Goal: Task Accomplishment & Management: Use online tool/utility

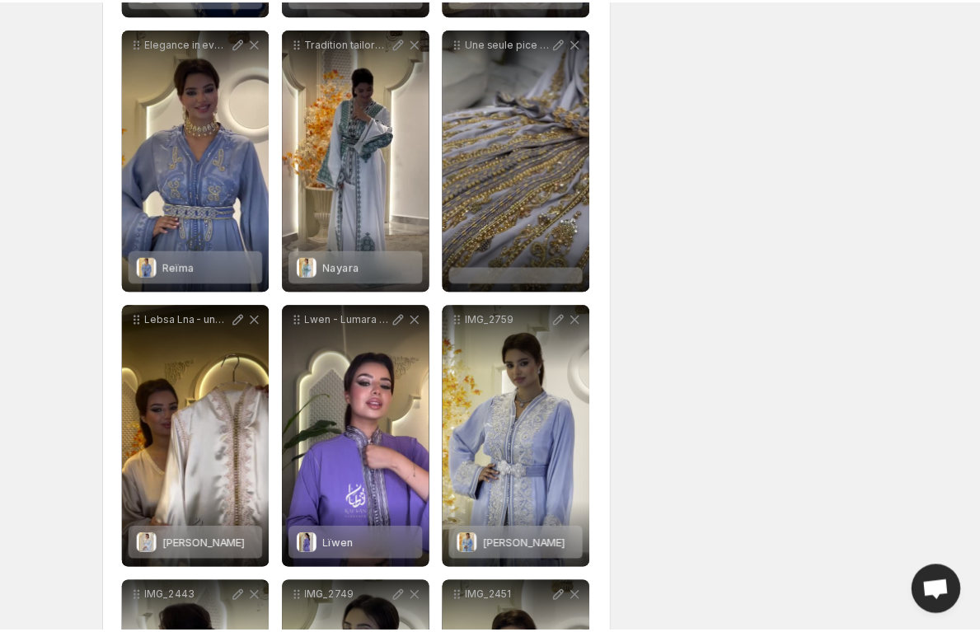
scroll to position [2443, 0]
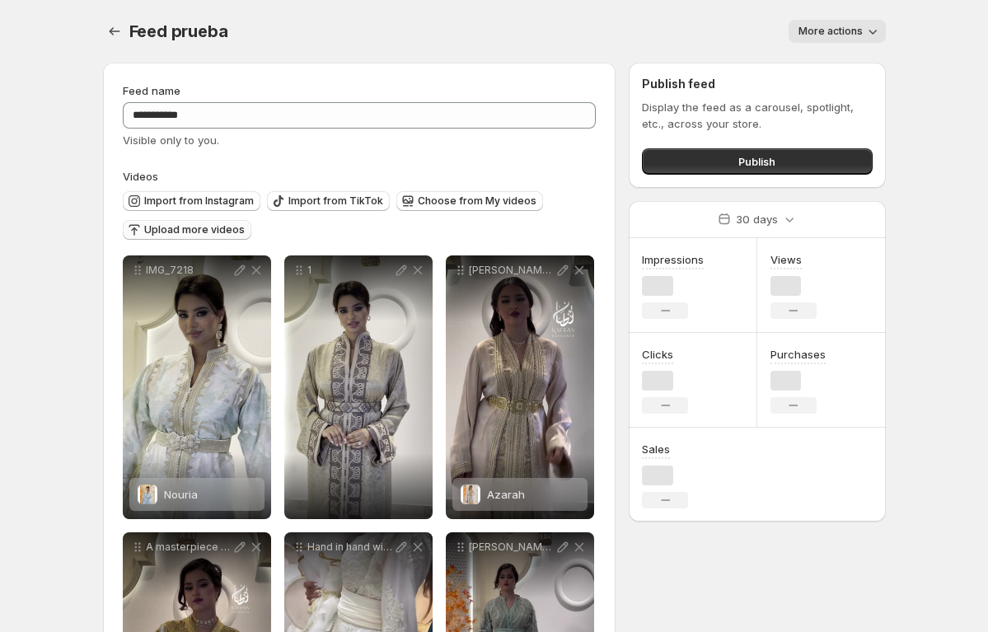
click at [223, 232] on span "Upload more videos" at bounding box center [194, 229] width 101 height 13
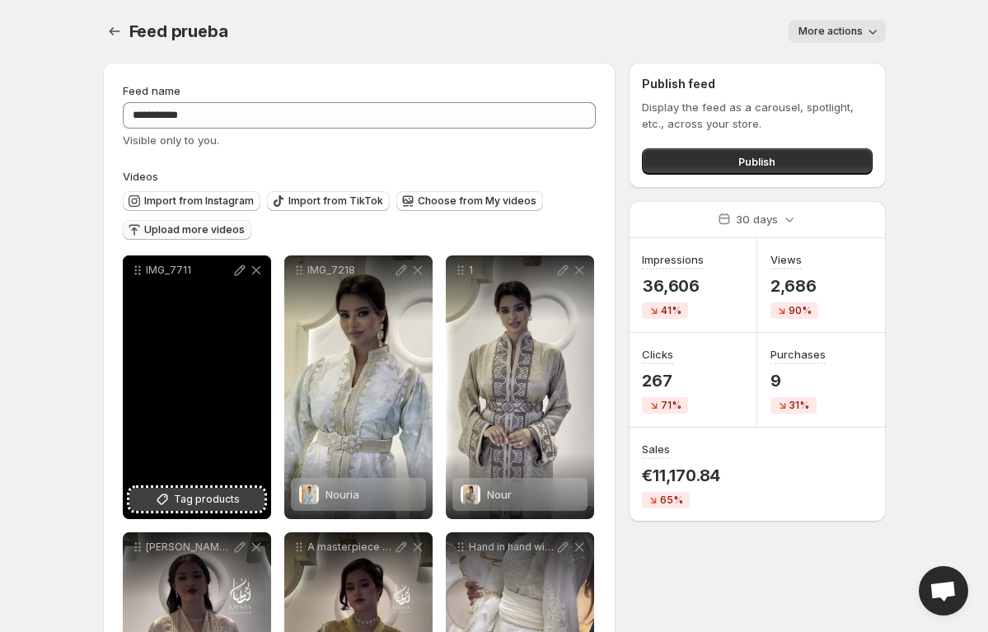
click at [177, 498] on span "Tag products" at bounding box center [207, 499] width 66 height 16
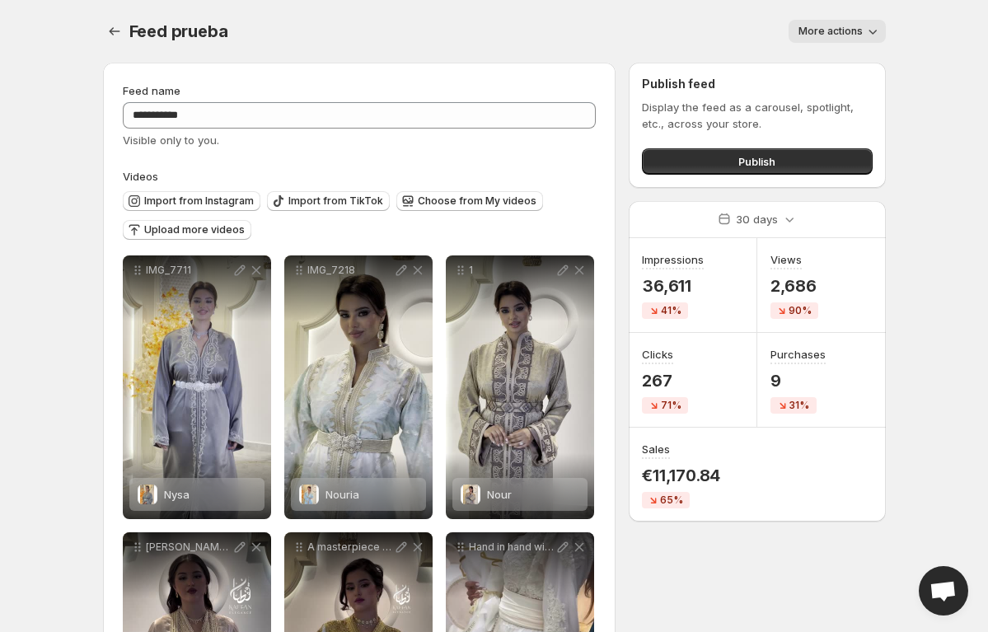
click at [953, 213] on body "**********" at bounding box center [494, 316] width 988 height 632
click at [950, 255] on body "**********" at bounding box center [494, 316] width 988 height 632
click at [218, 196] on span "Import from Instagram" at bounding box center [199, 200] width 110 height 13
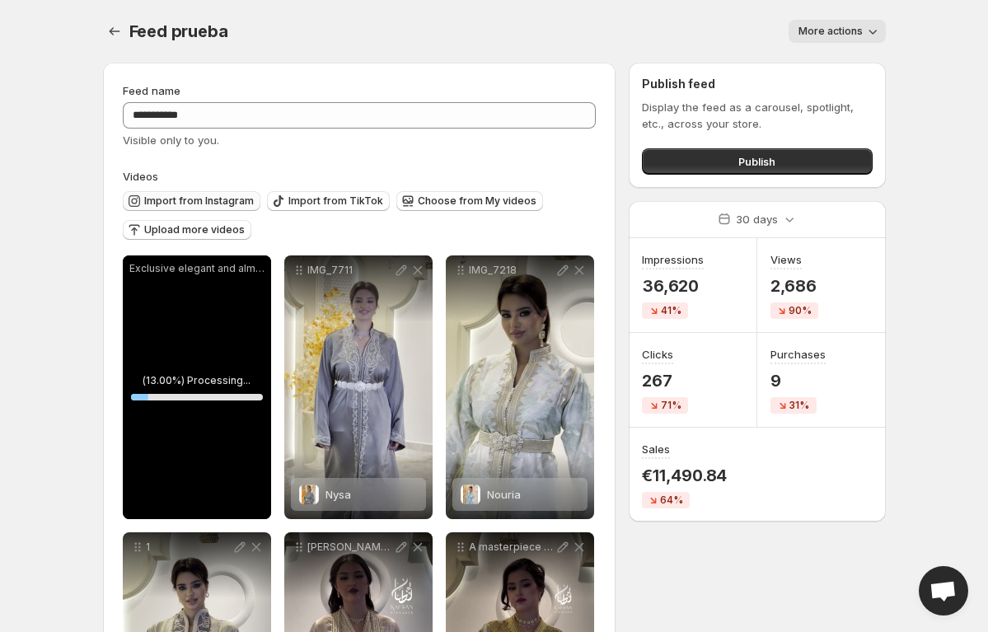
click at [208, 199] on span "Import from Instagram" at bounding box center [199, 200] width 110 height 13
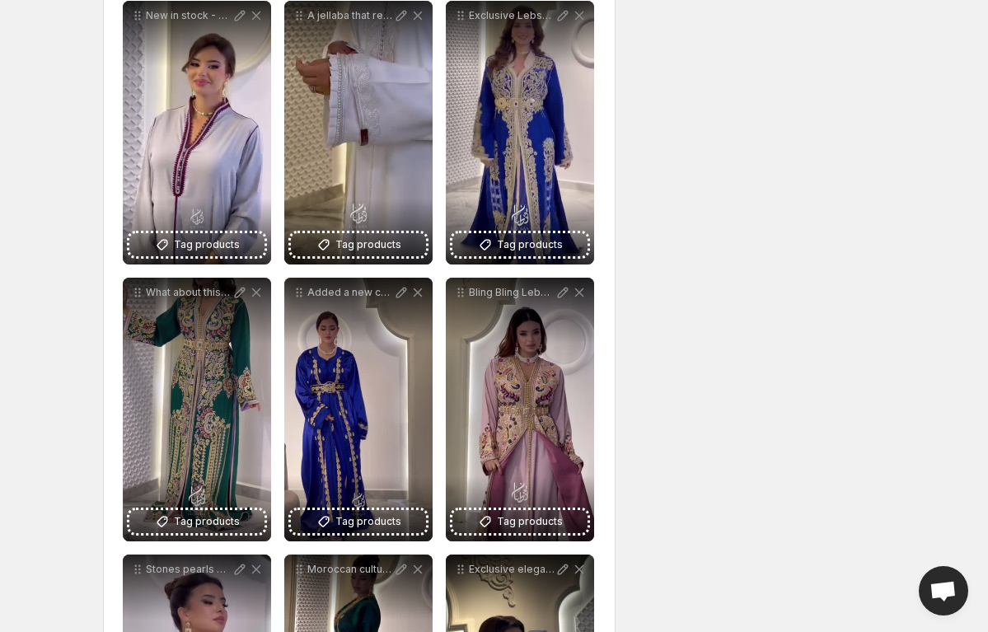
scroll to position [1640, 0]
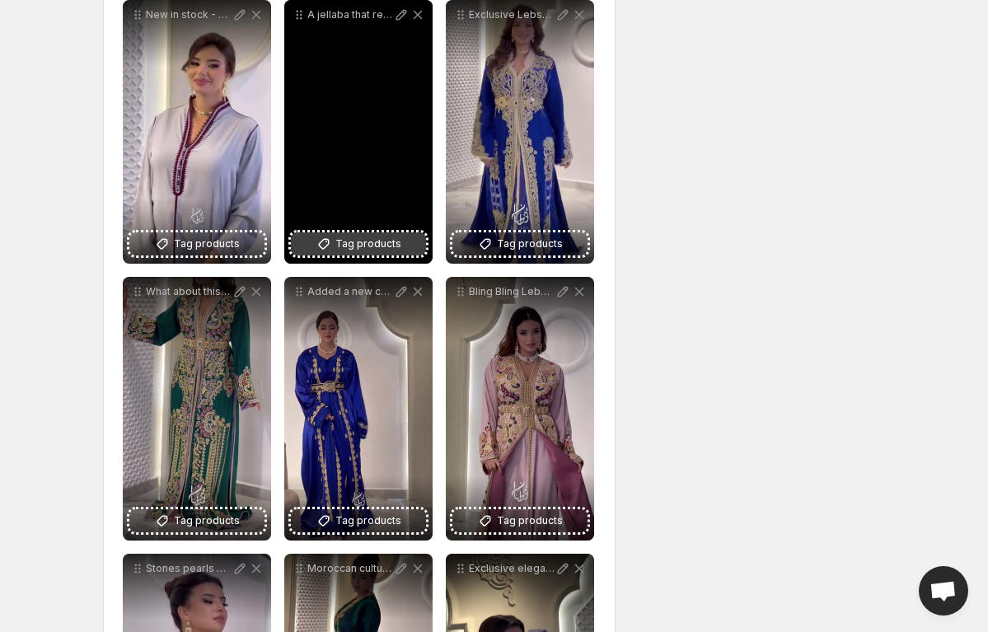
click at [332, 246] on icon at bounding box center [324, 244] width 16 height 16
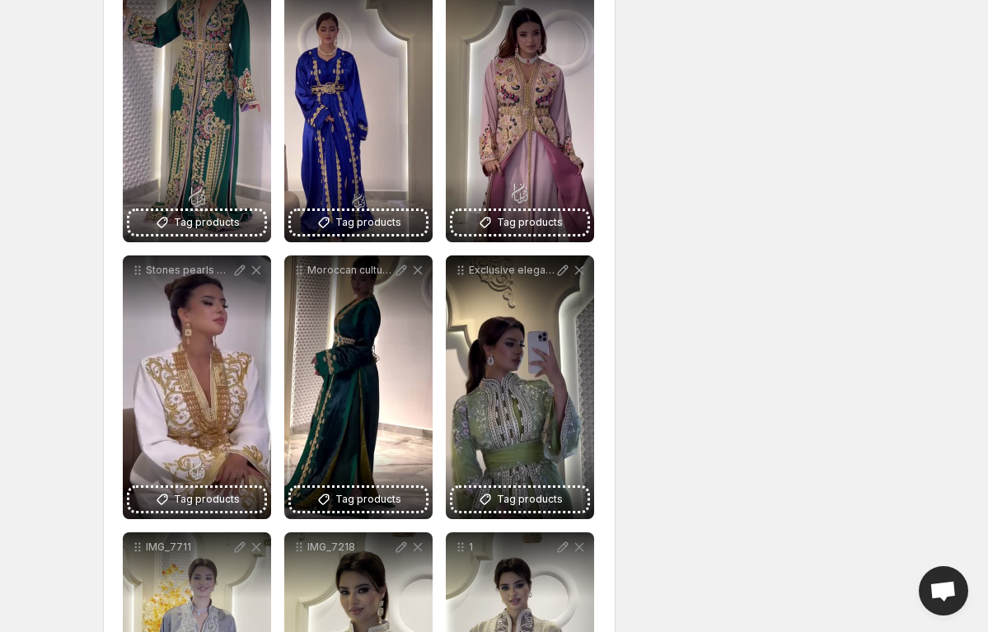
scroll to position [1944, 0]
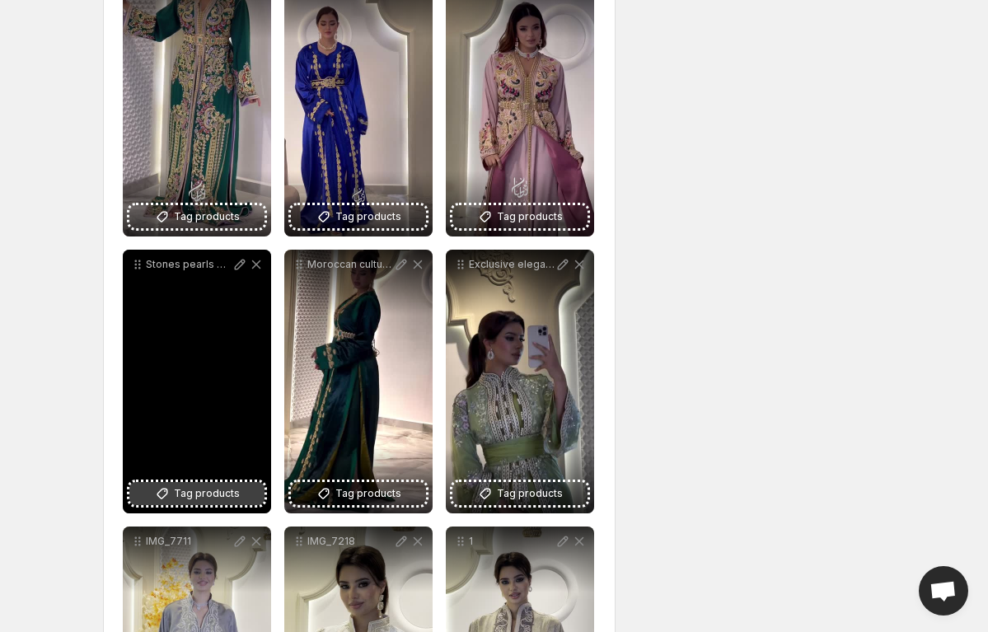
click at [189, 490] on span "Tag products" at bounding box center [207, 493] width 66 height 16
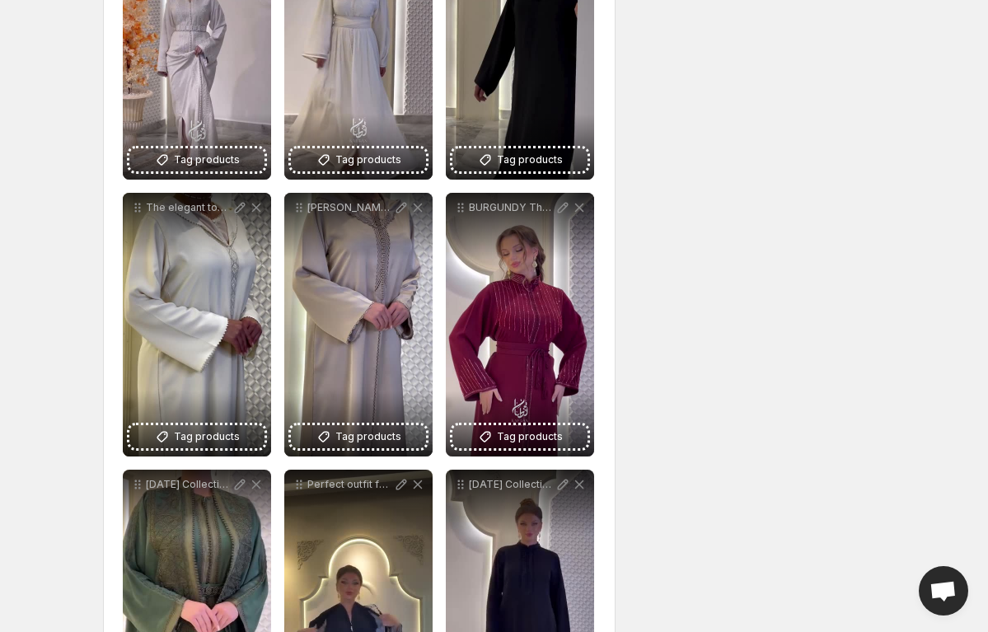
scroll to position [894, 0]
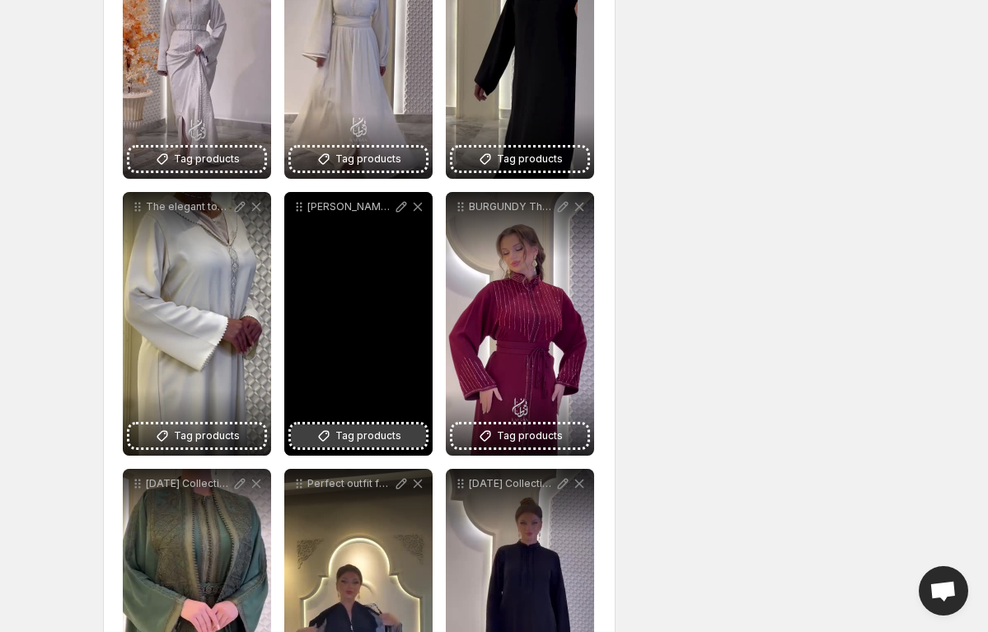
click at [347, 437] on span "Tag products" at bounding box center [368, 436] width 66 height 16
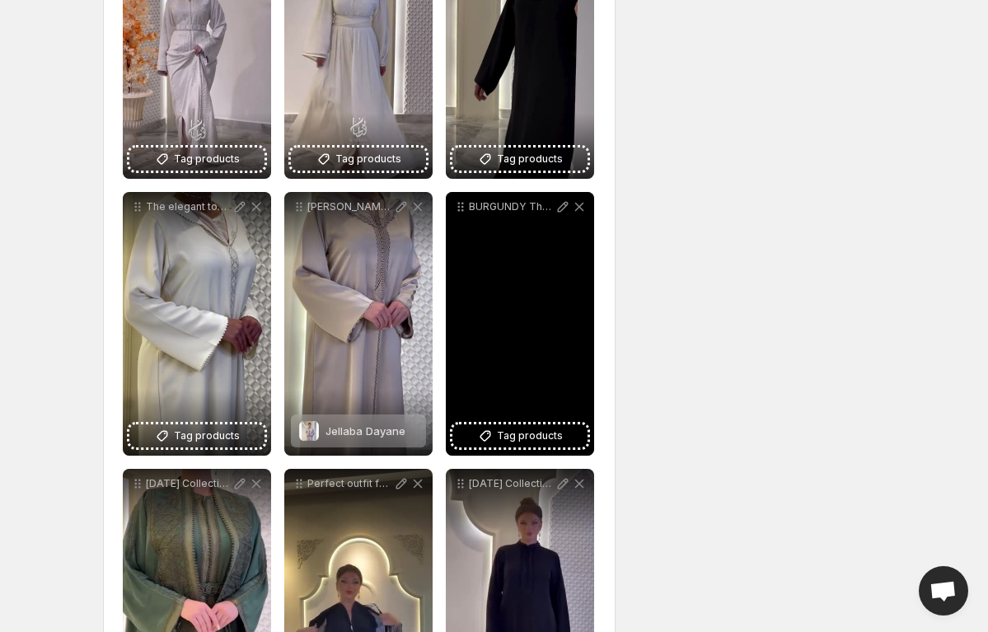
click at [560, 447] on div "BURGUNDY The most requested color is finally here" at bounding box center [520, 324] width 148 height 264
click at [557, 439] on span "Tag products" at bounding box center [530, 436] width 66 height 16
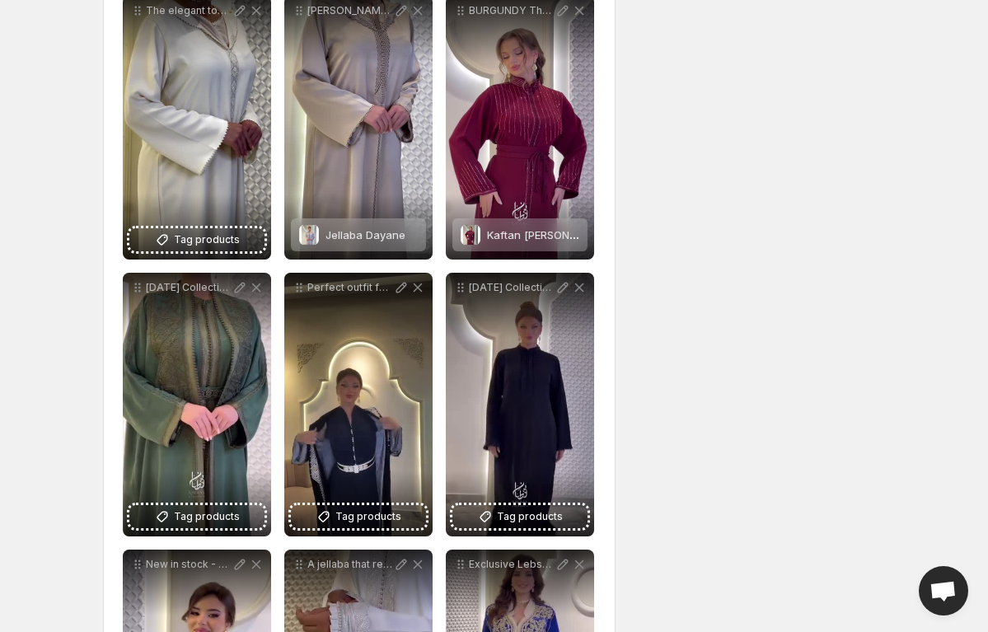
scroll to position [1103, 0]
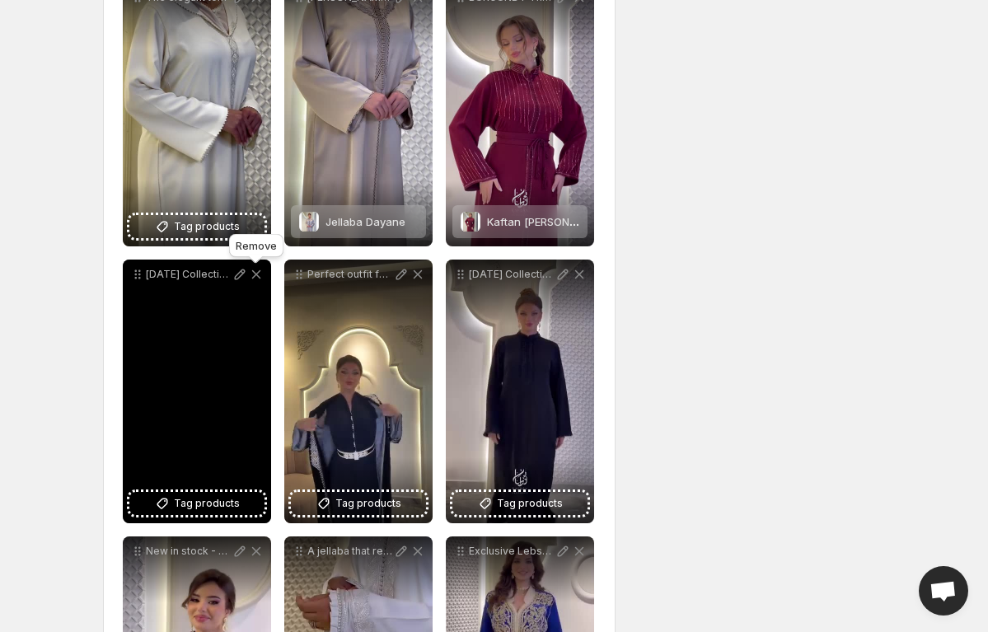
click at [258, 274] on icon at bounding box center [256, 274] width 16 height 16
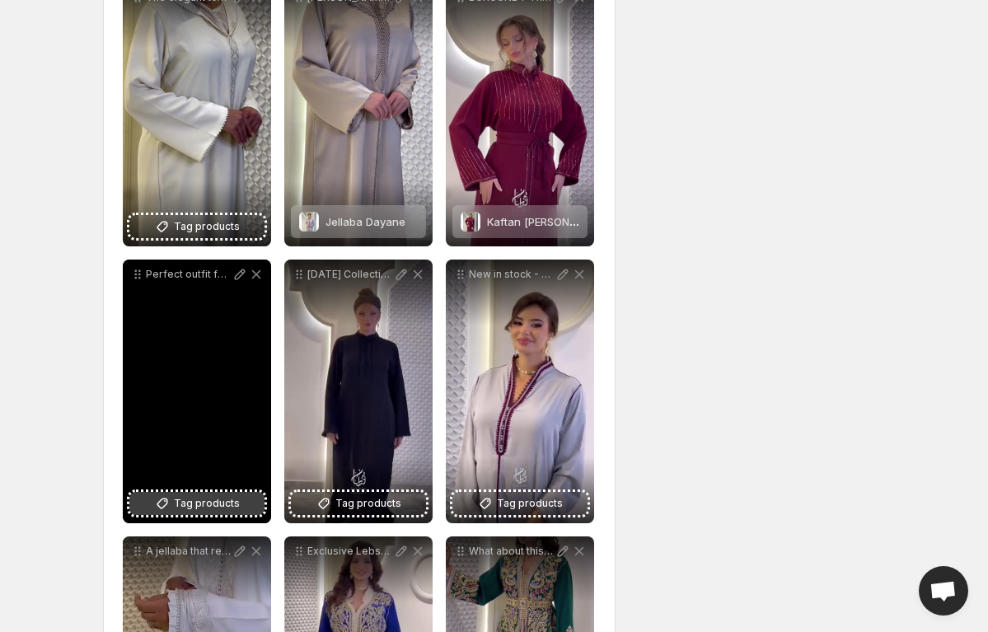
click at [215, 500] on span "Tag products" at bounding box center [207, 503] width 66 height 16
click at [259, 277] on icon at bounding box center [255, 274] width 9 height 9
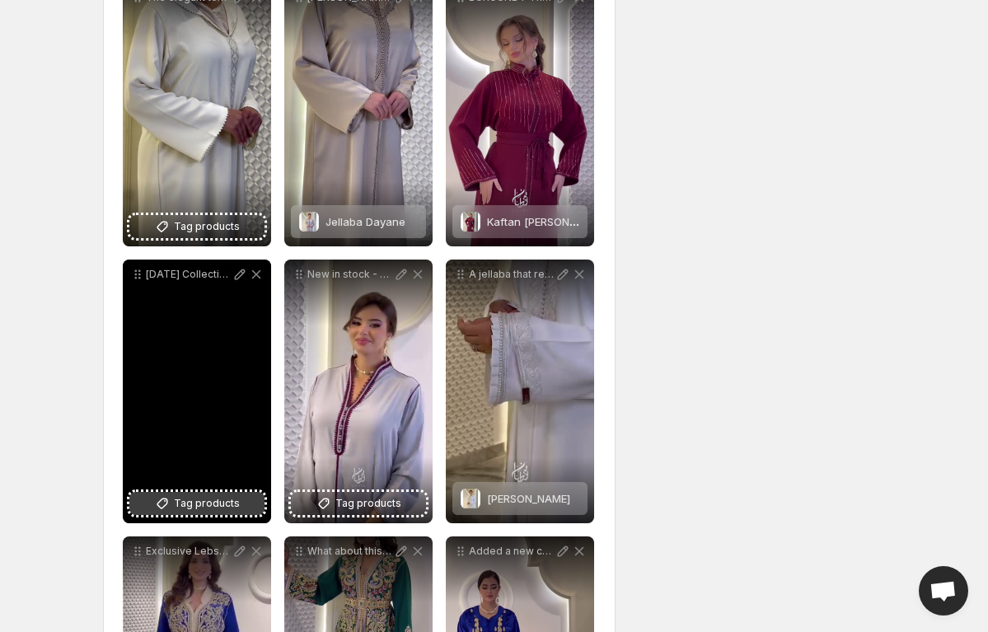
click at [205, 507] on span "Tag products" at bounding box center [207, 503] width 66 height 16
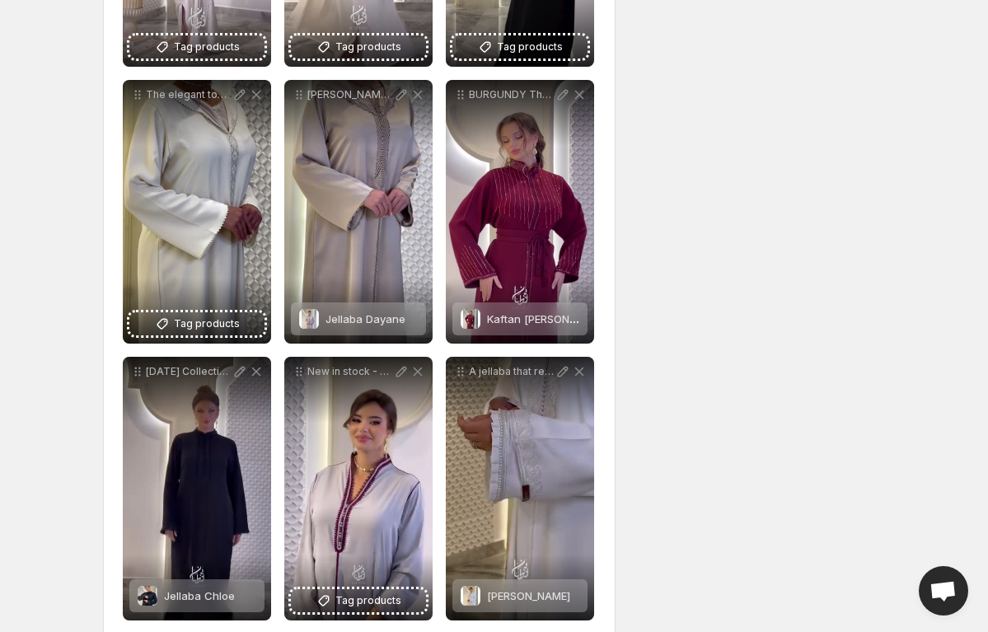
scroll to position [1005, 0]
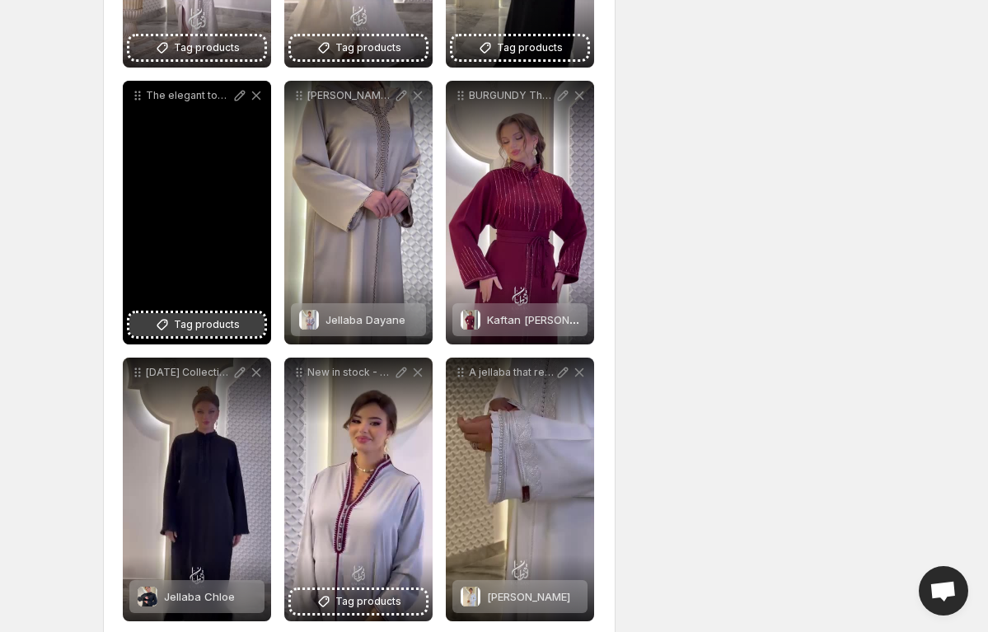
click at [232, 325] on span "Tag products" at bounding box center [207, 324] width 66 height 16
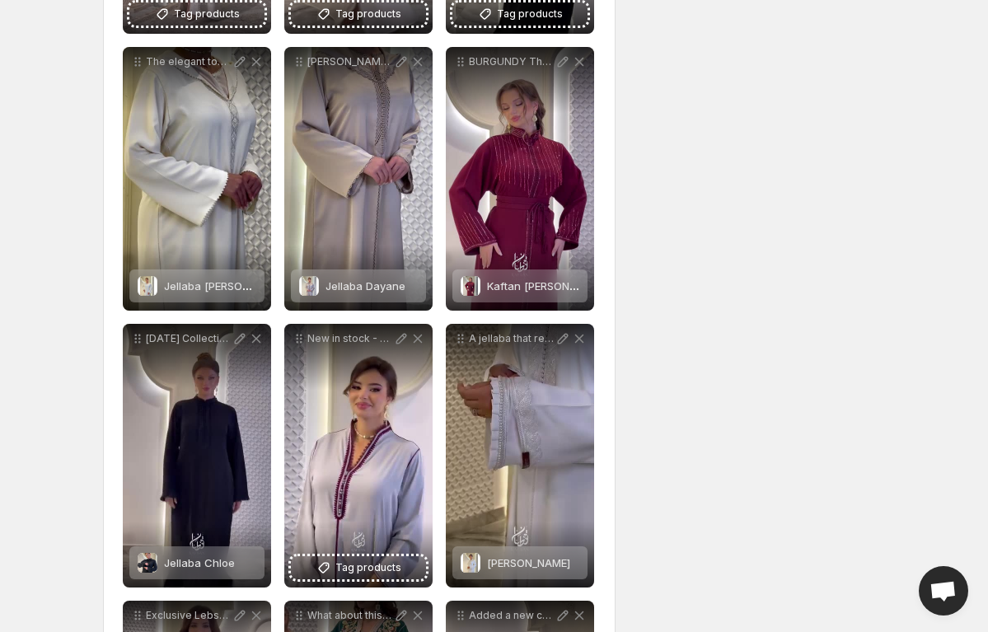
scroll to position [1040, 0]
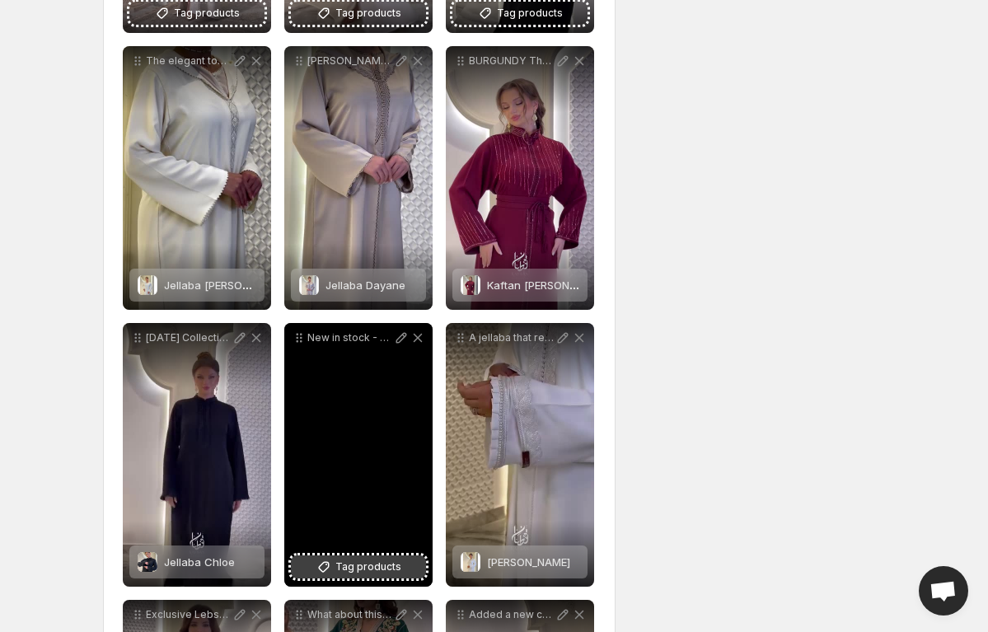
click at [395, 564] on span "Tag products" at bounding box center [368, 567] width 66 height 16
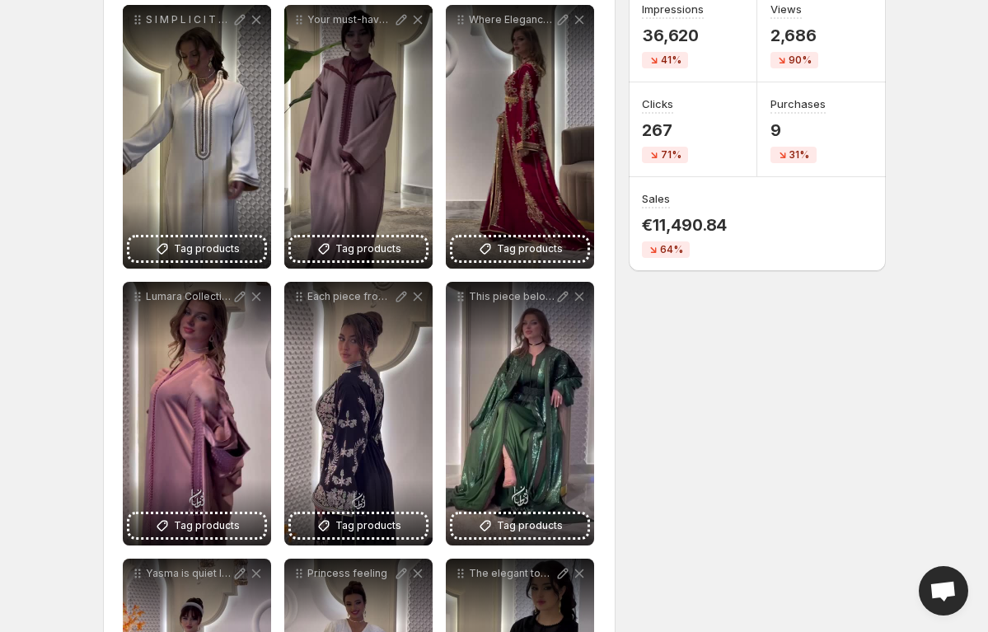
scroll to position [248, 0]
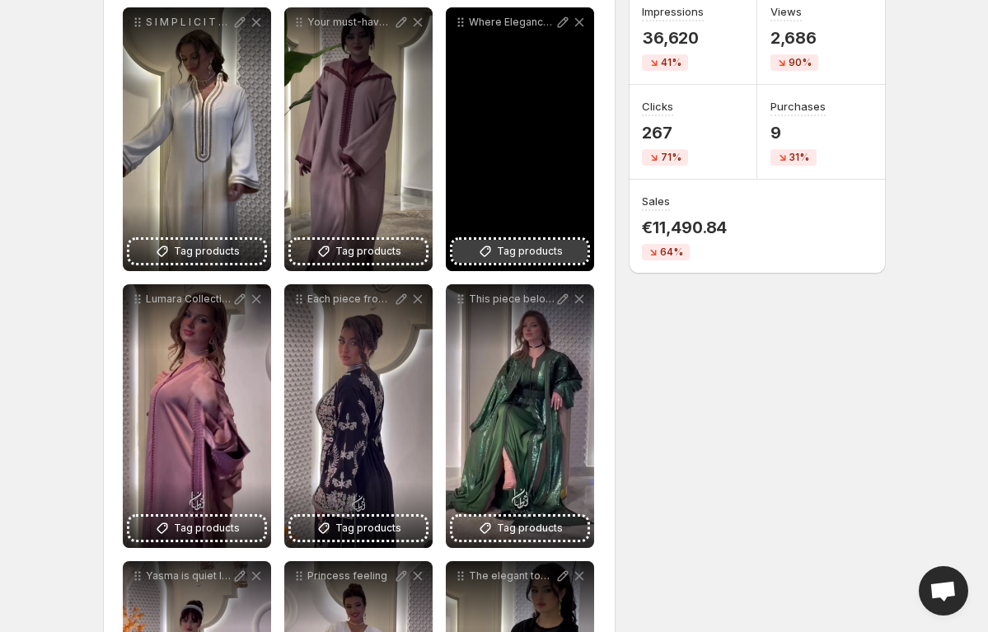
click at [541, 246] on span "Tag products" at bounding box center [530, 251] width 66 height 16
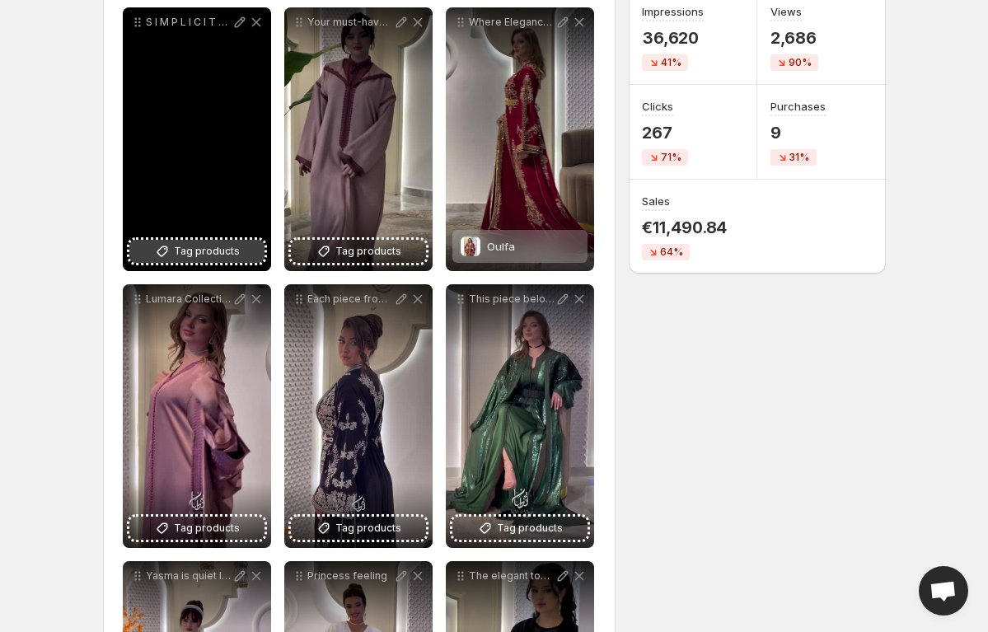
click at [211, 254] on span "Tag products" at bounding box center [207, 251] width 66 height 16
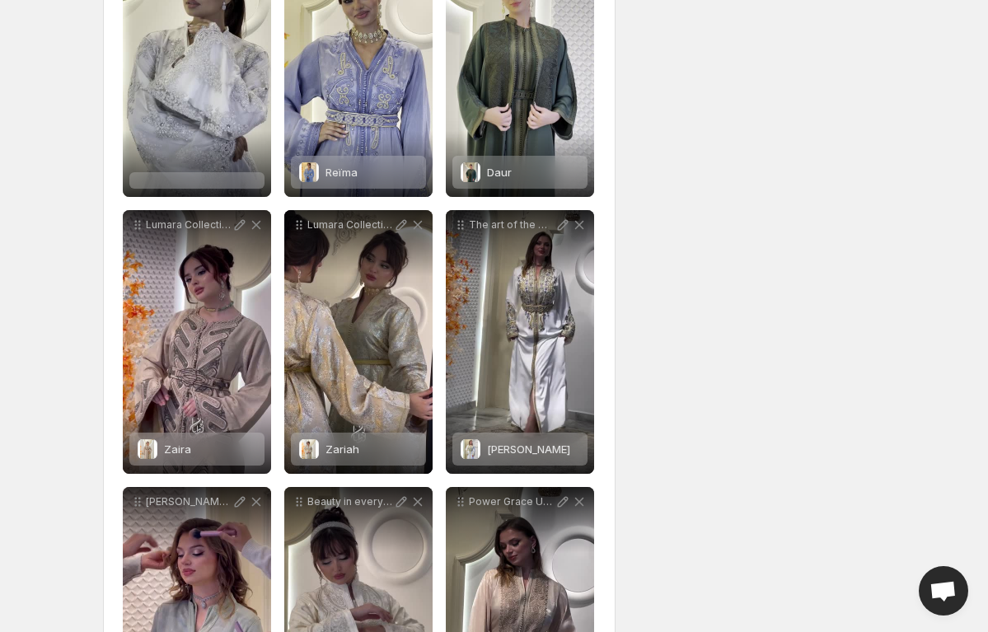
scroll to position [5307, 0]
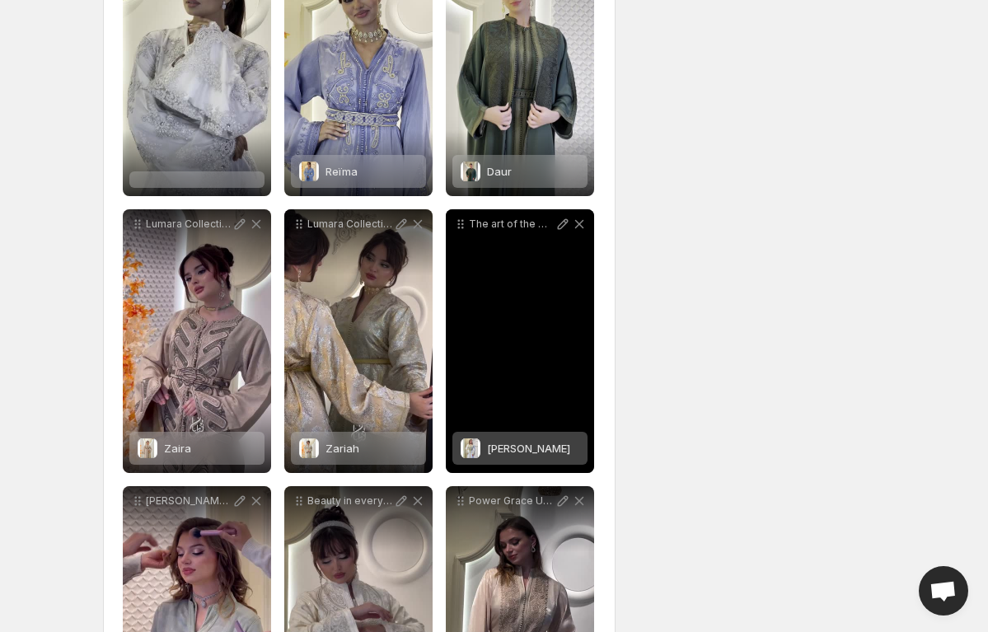
click at [541, 457] on div "[PERSON_NAME]" at bounding box center [519, 448] width 135 height 33
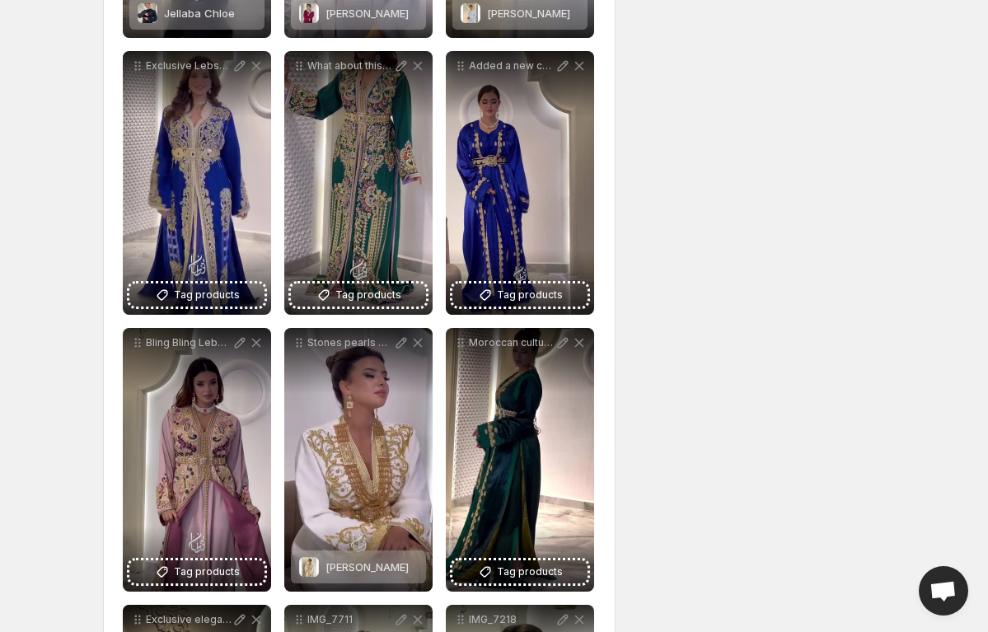
scroll to position [1588, 0]
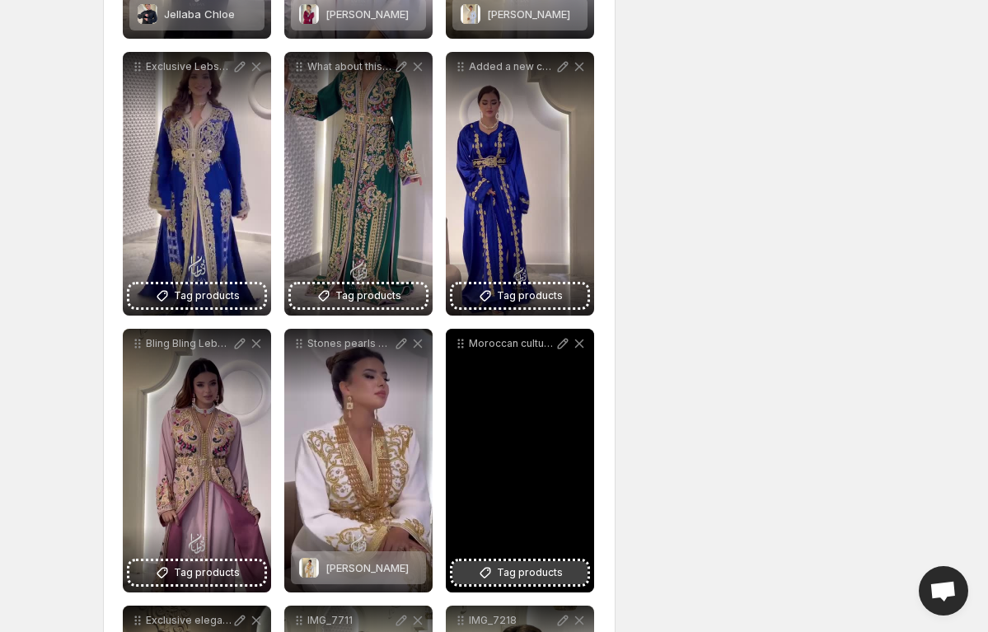
click at [536, 577] on span "Tag products" at bounding box center [530, 573] width 66 height 16
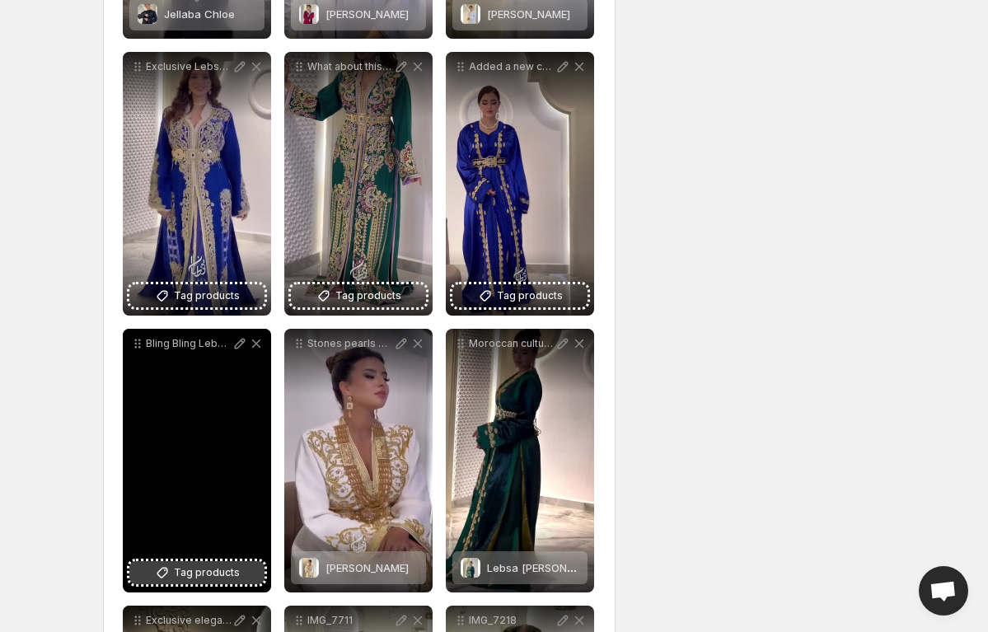
click at [163, 581] on button "Tag products" at bounding box center [196, 572] width 135 height 23
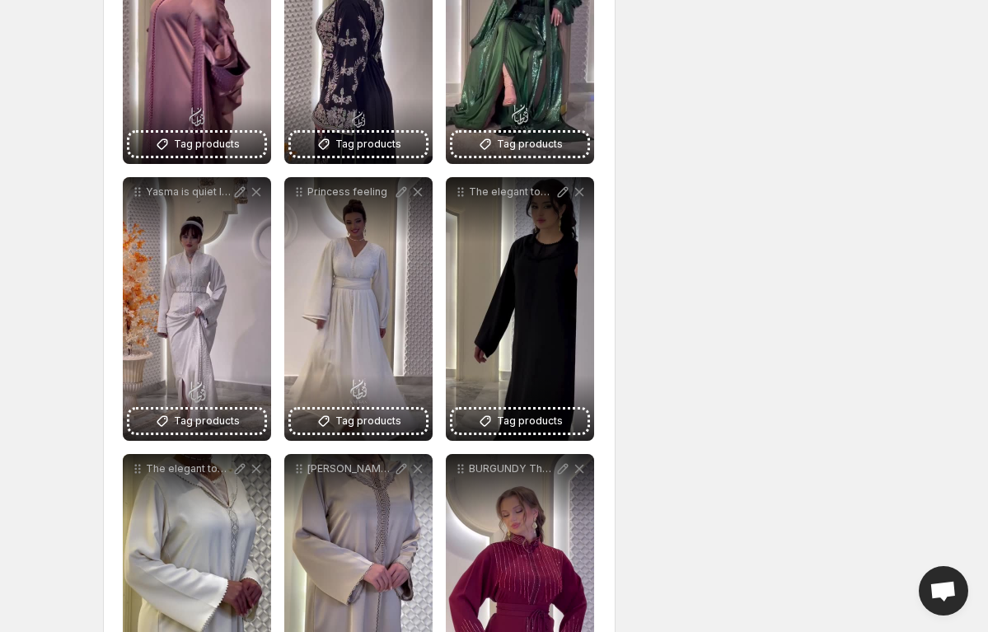
scroll to position [630, 0]
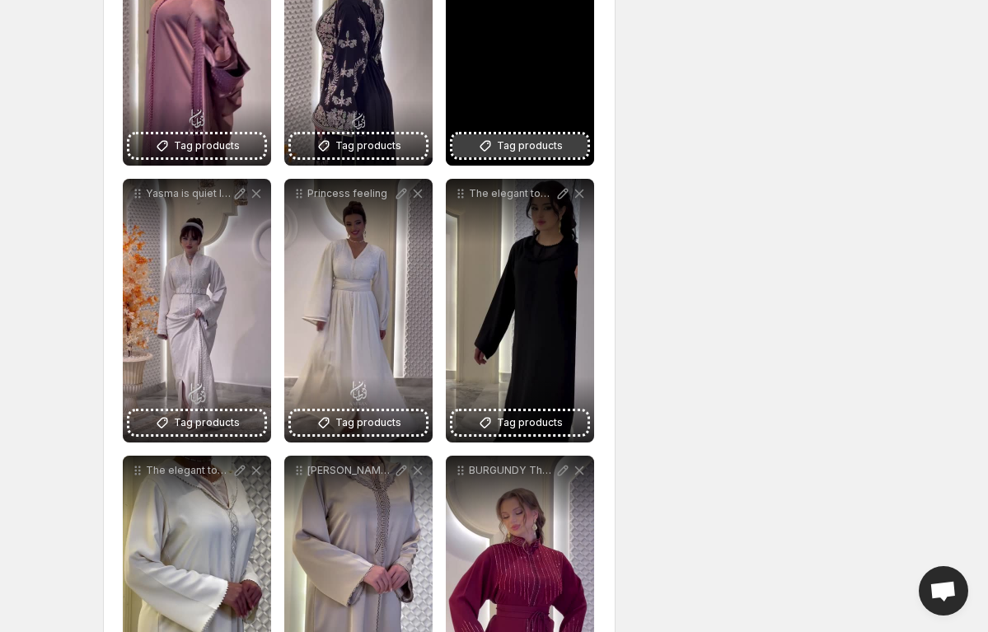
click at [502, 148] on span "Tag products" at bounding box center [530, 146] width 66 height 16
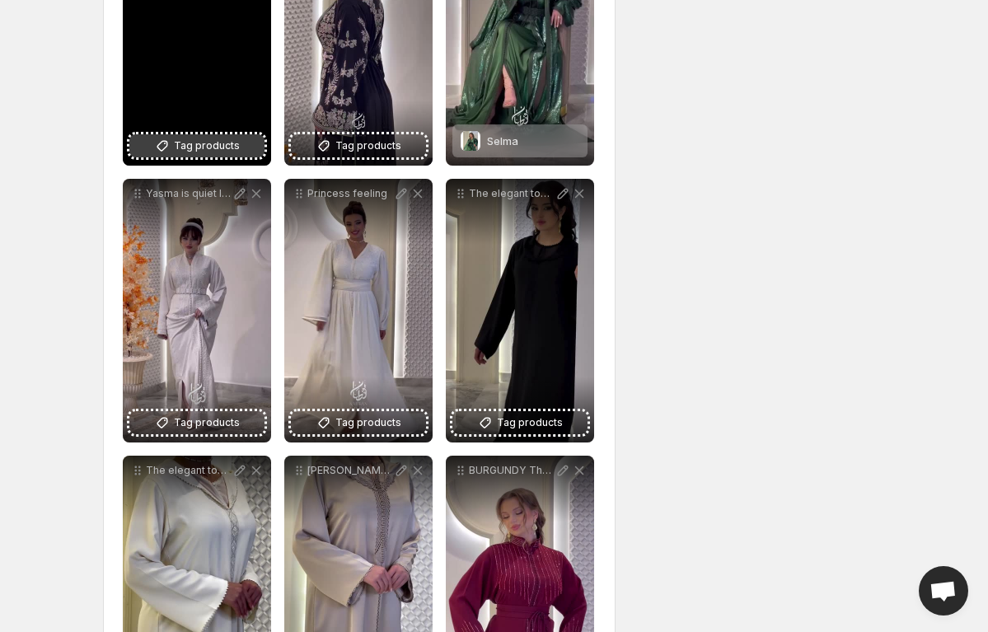
click at [187, 143] on span "Tag products" at bounding box center [207, 146] width 66 height 16
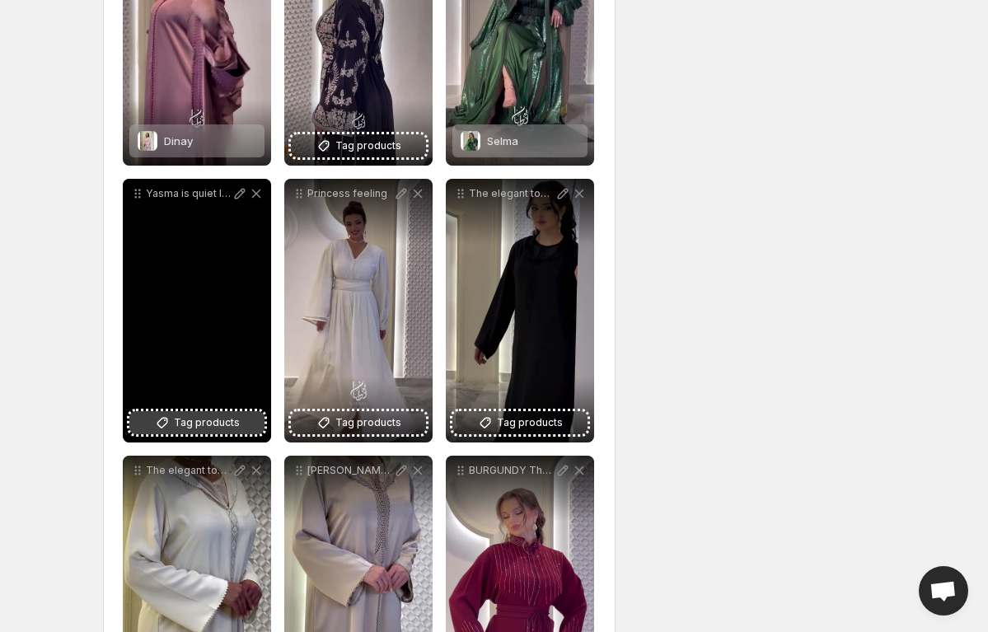
click at [227, 423] on span "Tag products" at bounding box center [207, 423] width 66 height 16
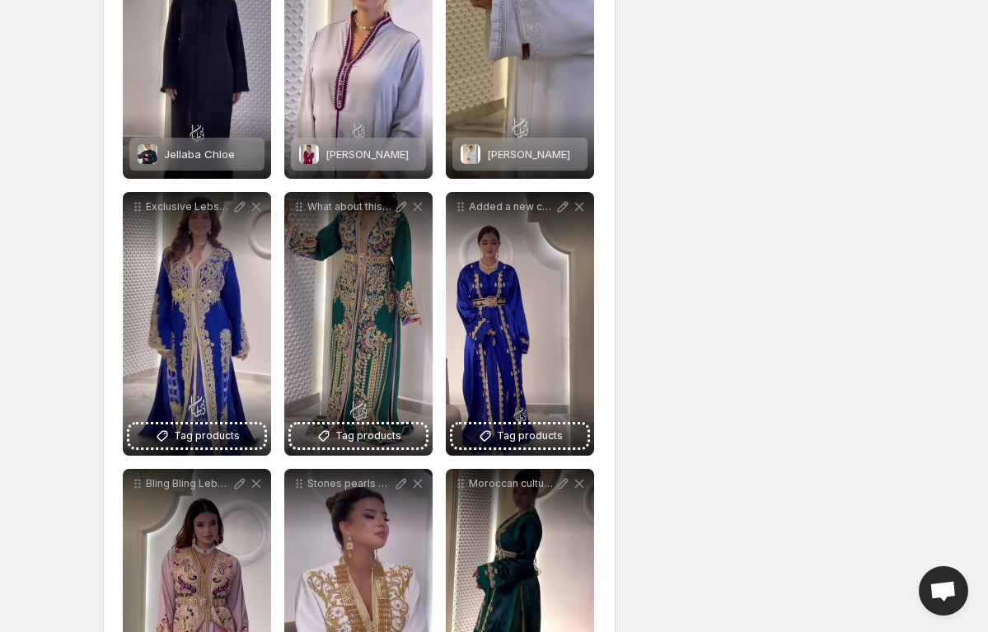
scroll to position [0, 0]
